Goal: Task Accomplishment & Management: Manage account settings

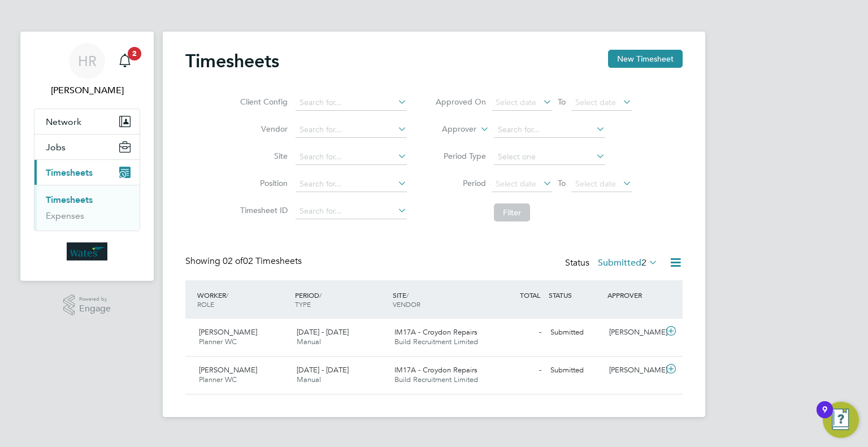
scroll to position [28, 98]
click at [631, 265] on label "Submitted 2" at bounding box center [628, 262] width 60 height 11
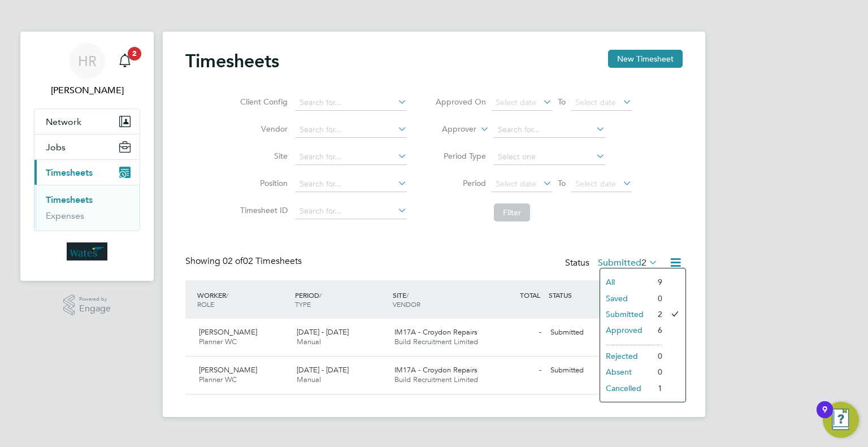
click at [809, 174] on div "HR Heather Rattenbury Notifications 2 Applications: Network Sites Jobs Placemen…" at bounding box center [434, 217] width 868 height 435
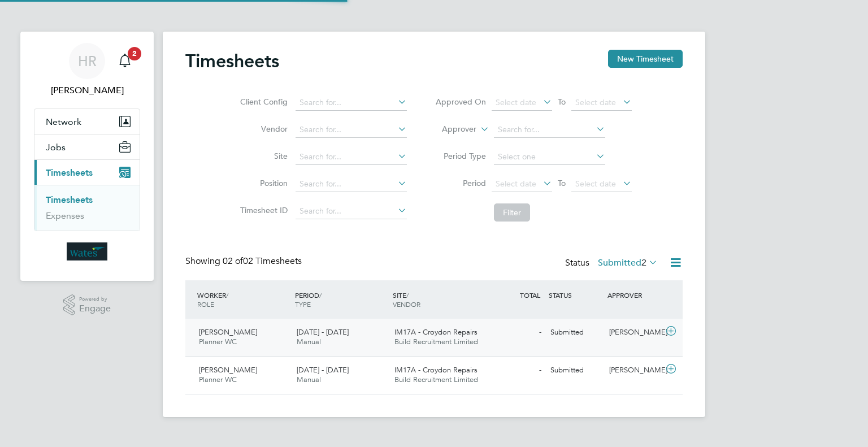
scroll to position [28, 98]
click at [629, 259] on label "Submitted 2" at bounding box center [628, 262] width 60 height 11
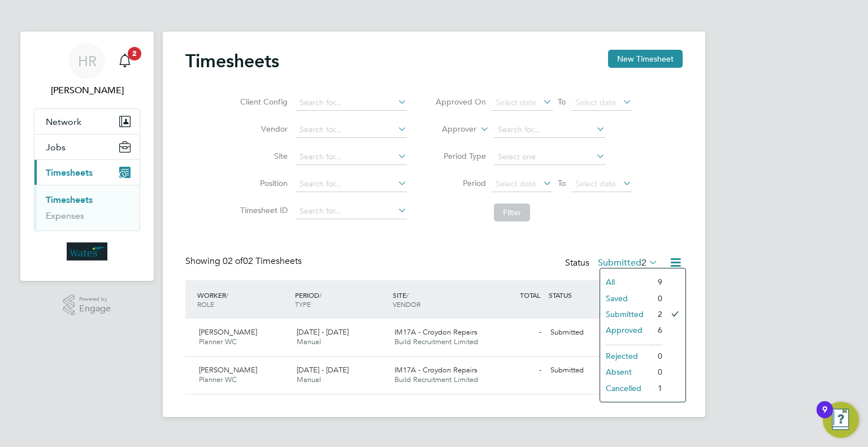
click at [638, 311] on li "Submitted" at bounding box center [626, 314] width 52 height 16
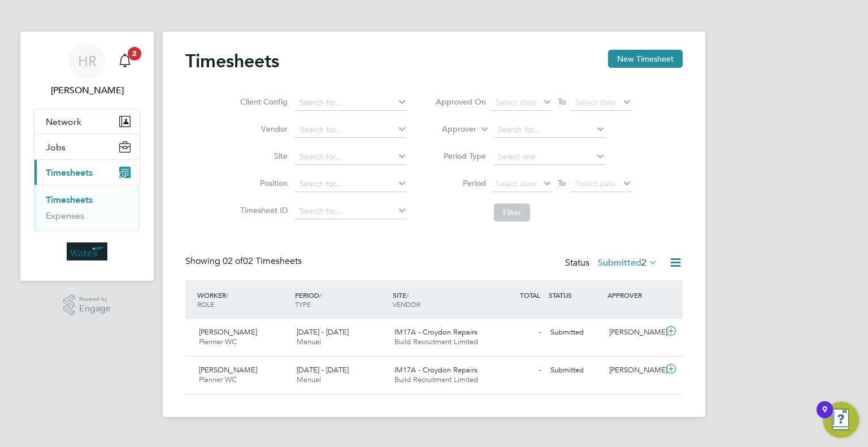
click at [387, 393] on div "WORKER / ROLE WORKER / PERIOD PERIOD / TYPE SITE / VENDOR TOTAL TOTAL / STATUS …" at bounding box center [433, 337] width 497 height 114
click at [412, 368] on span "IM17A - Croydon Repairs" at bounding box center [436, 370] width 83 height 10
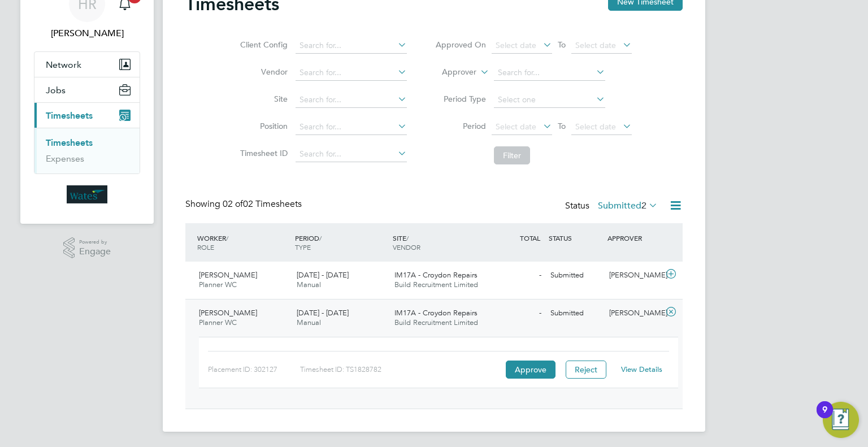
scroll to position [59, 0]
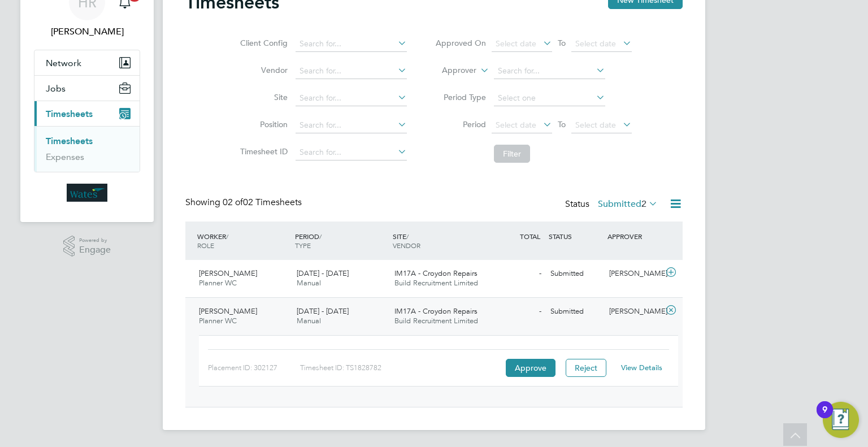
click at [546, 314] on div "Submitted" at bounding box center [575, 311] width 59 height 19
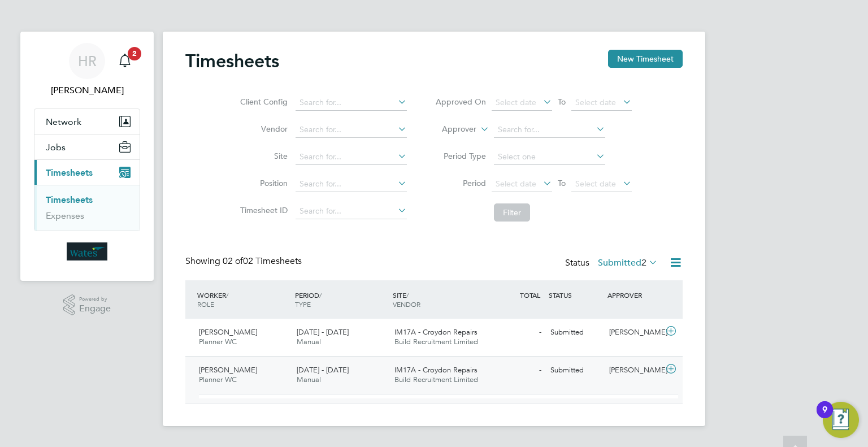
click at [546, 314] on div "WORKER / ROLE WORKER / PERIOD PERIOD / TYPE SITE / VENDOR TOTAL TOTAL / STATUS …" at bounding box center [433, 341] width 497 height 123
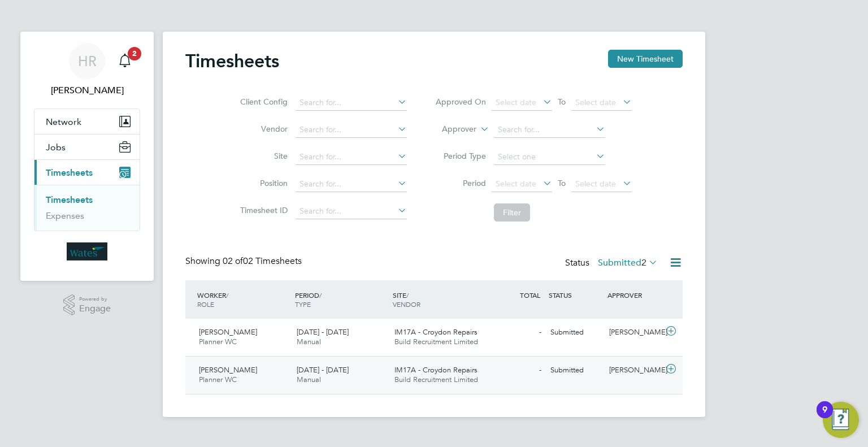
click at [323, 370] on span "20 - 26 Sep 2025" at bounding box center [323, 370] width 52 height 10
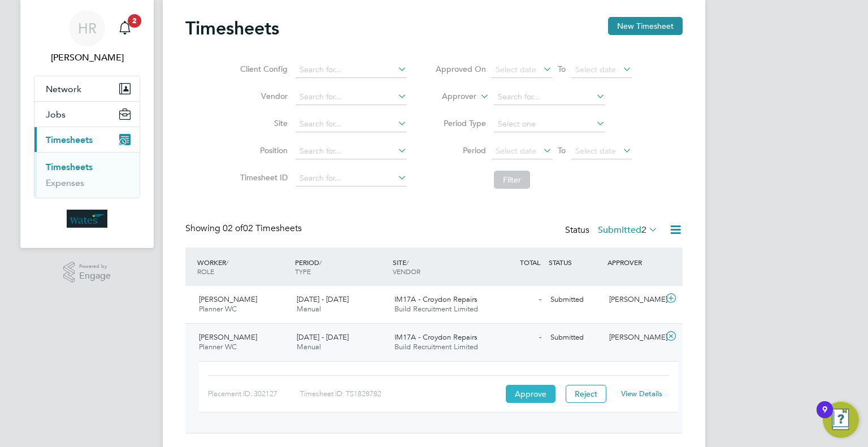
scroll to position [59, 0]
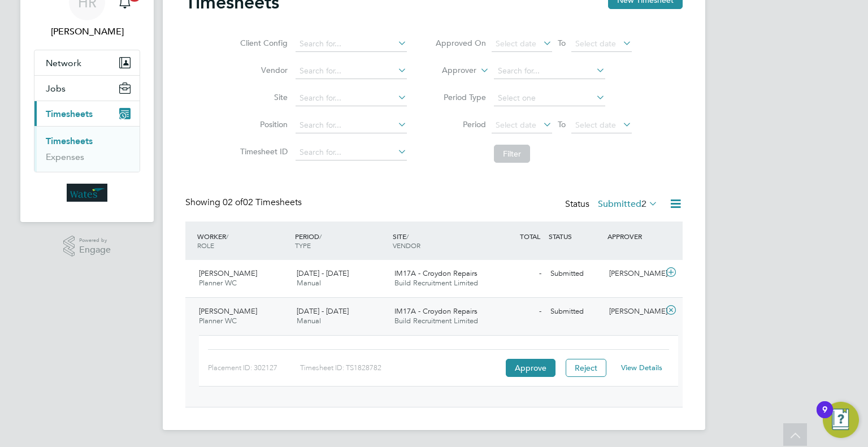
click at [641, 363] on link "View Details" at bounding box center [641, 368] width 41 height 10
click at [534, 311] on div "- Submitted" at bounding box center [516, 311] width 59 height 19
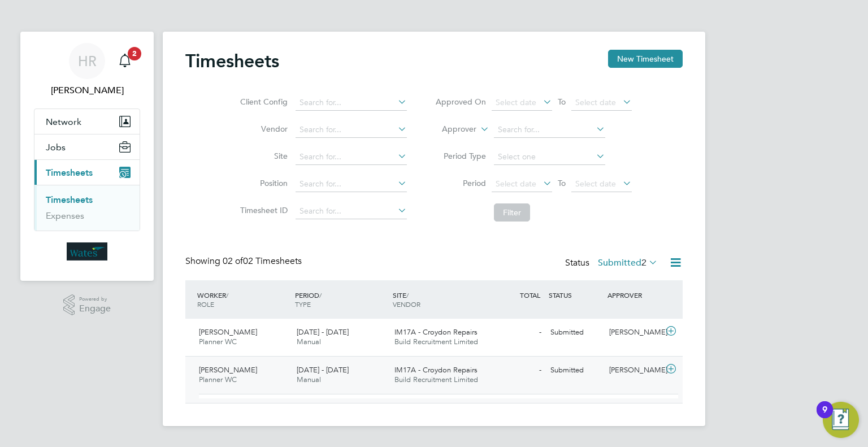
scroll to position [0, 0]
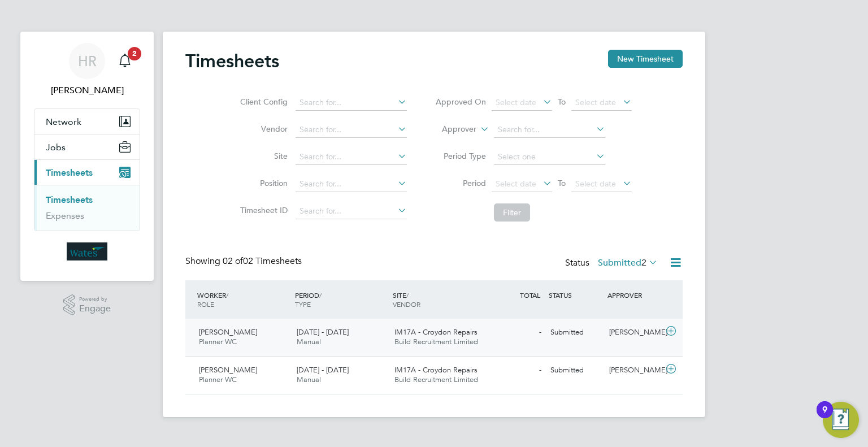
click at [553, 334] on div "Submitted" at bounding box center [575, 332] width 59 height 19
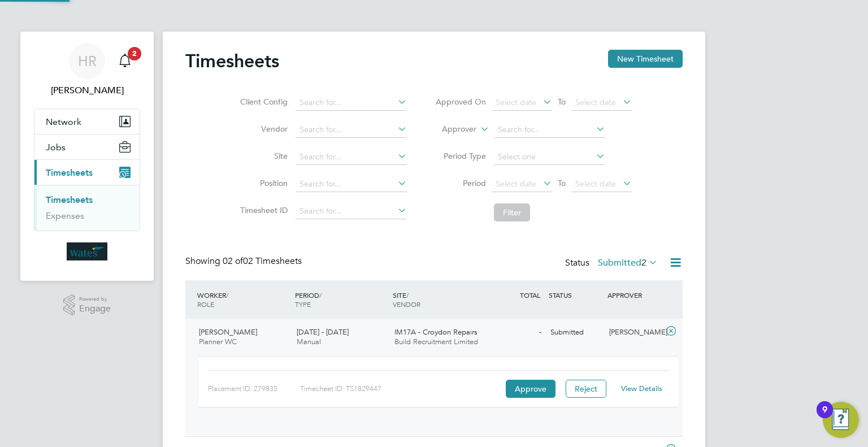
scroll to position [20, 0]
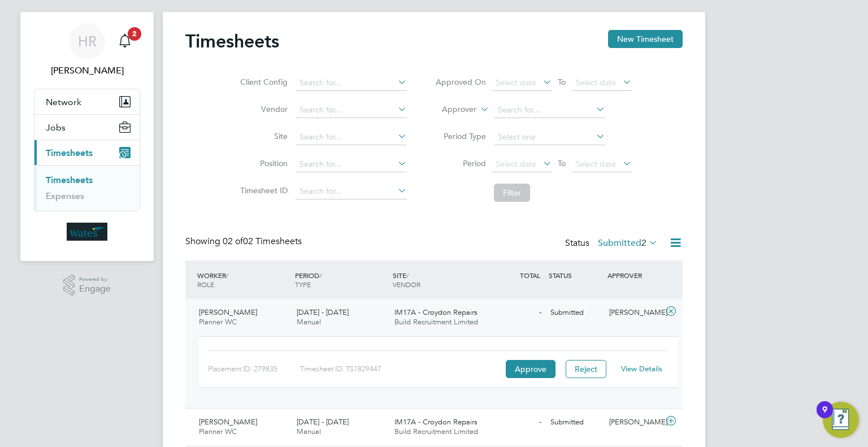
click at [644, 370] on link "View Details" at bounding box center [641, 369] width 41 height 10
click at [515, 366] on button "Approve" at bounding box center [531, 369] width 50 height 18
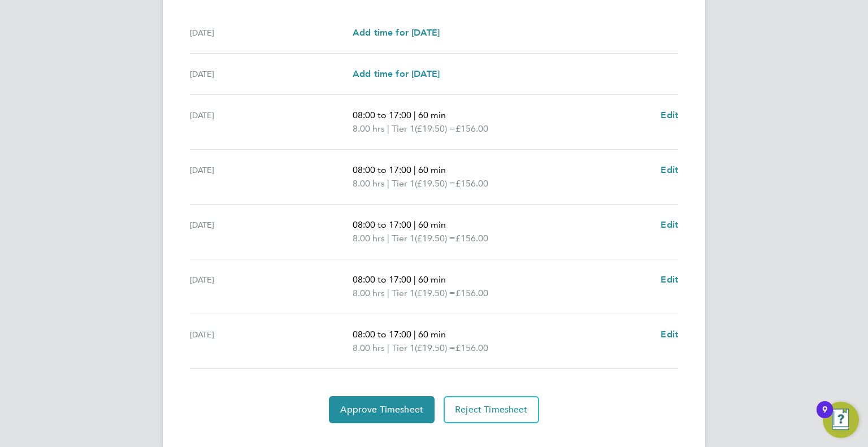
scroll to position [377, 0]
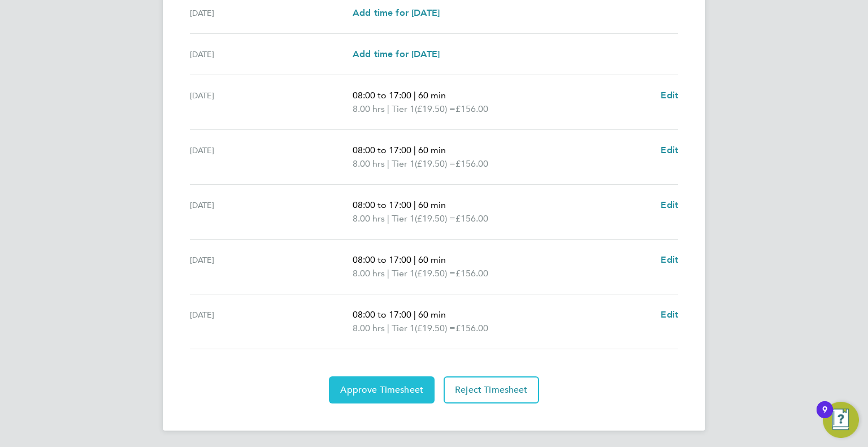
click at [340, 385] on button "Approve Timesheet" at bounding box center [382, 390] width 106 height 27
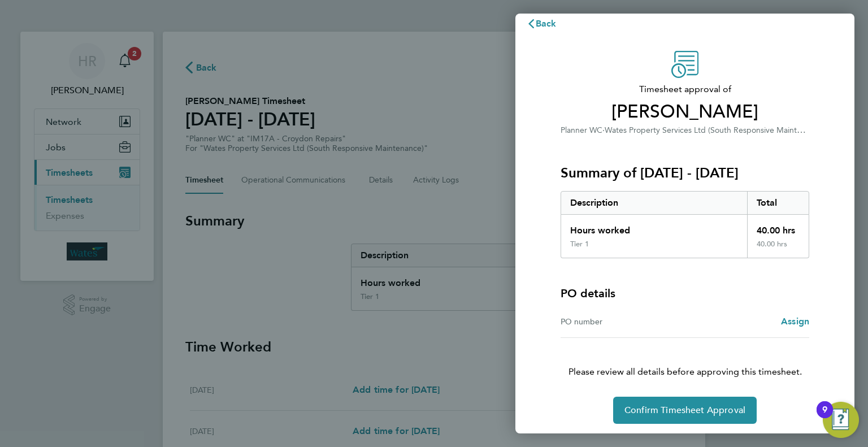
scroll to position [16, 0]
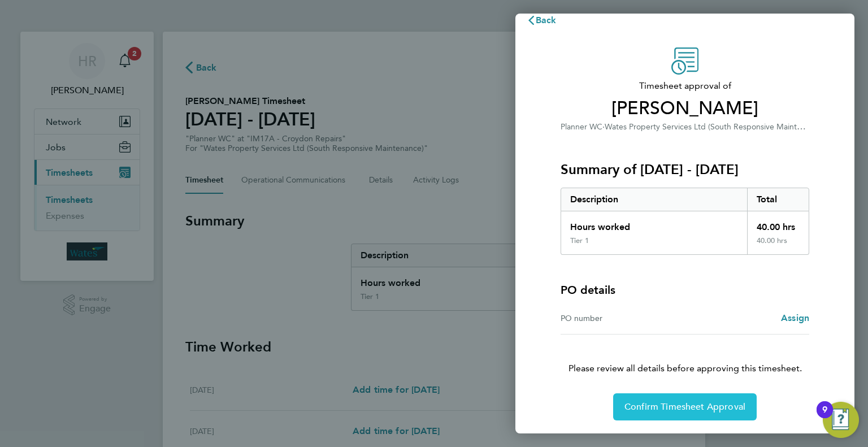
click at [700, 411] on span "Confirm Timesheet Approval" at bounding box center [685, 406] width 121 height 11
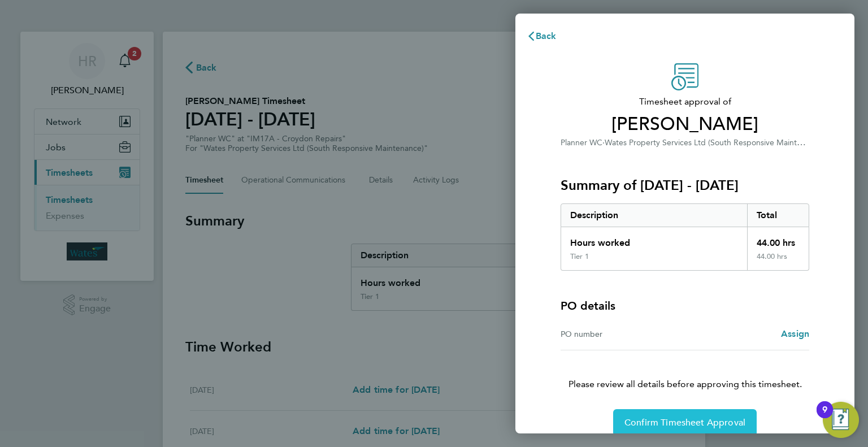
click at [690, 416] on button "Confirm Timesheet Approval" at bounding box center [685, 422] width 144 height 27
